Goal: Ask a question

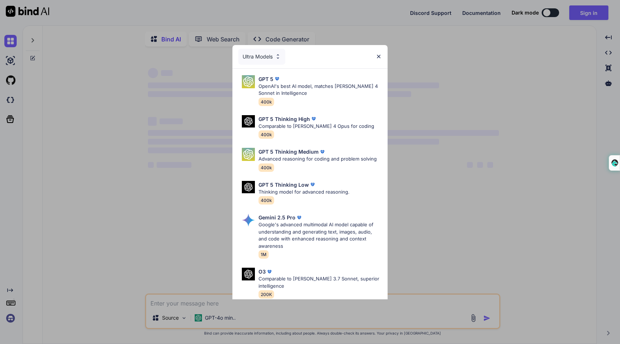
click at [583, 14] on div "Ultra Models GPT 5 OpenAI's best AI model, matches [PERSON_NAME] 4 Sonnet in In…" at bounding box center [310, 172] width 620 height 344
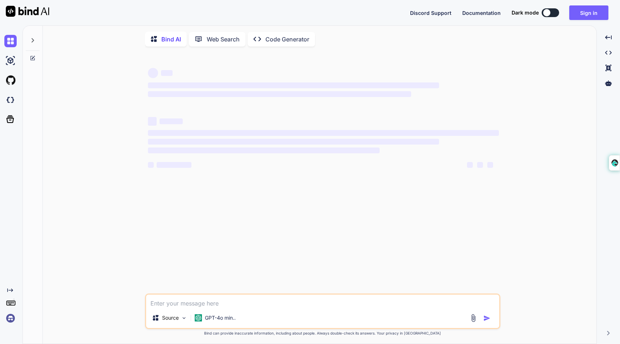
click at [583, 14] on button "Sign in" at bounding box center [588, 12] width 39 height 15
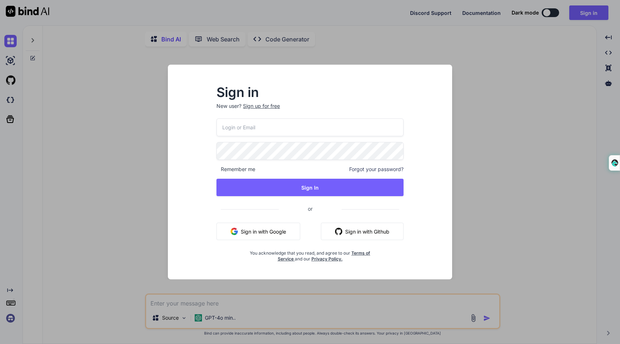
type textarea "x"
click at [256, 230] on button "Sign in with Google" at bounding box center [259, 230] width 84 height 17
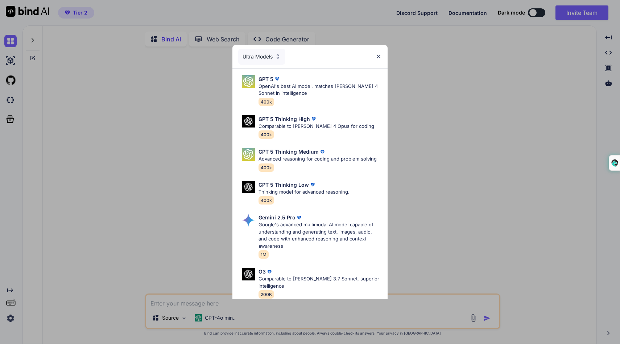
click at [181, 228] on div "Ultra Models GPT 5 OpenAI's best AI model, matches [PERSON_NAME] 4 Sonnet in In…" at bounding box center [310, 172] width 620 height 344
